Goal: Transaction & Acquisition: Purchase product/service

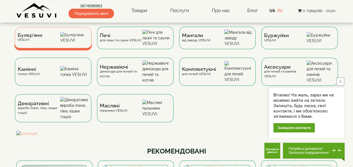
click at [73, 41] on img at bounding box center [74, 37] width 29 height 11
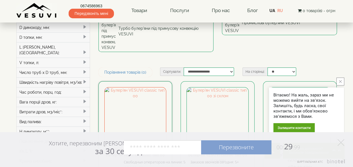
scroll to position [140, 0]
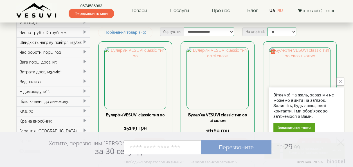
click at [342, 84] on button "close button" at bounding box center [340, 82] width 8 height 8
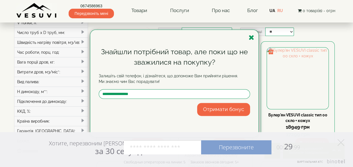
click at [250, 36] on icon "button" at bounding box center [252, 37] width 6 height 7
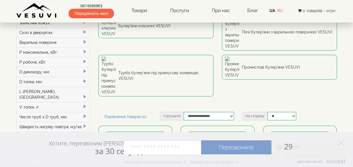
scroll to position [0, 0]
